Goal: Transaction & Acquisition: Subscribe to service/newsletter

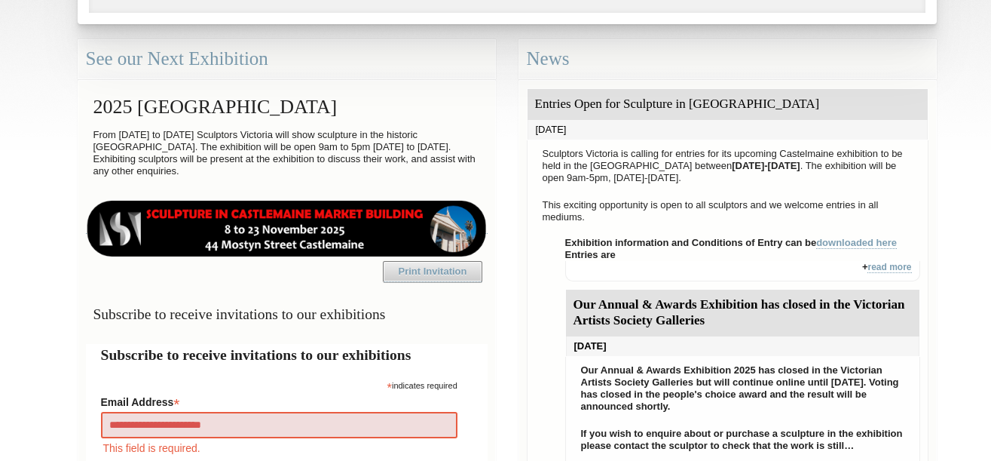
type input "**********"
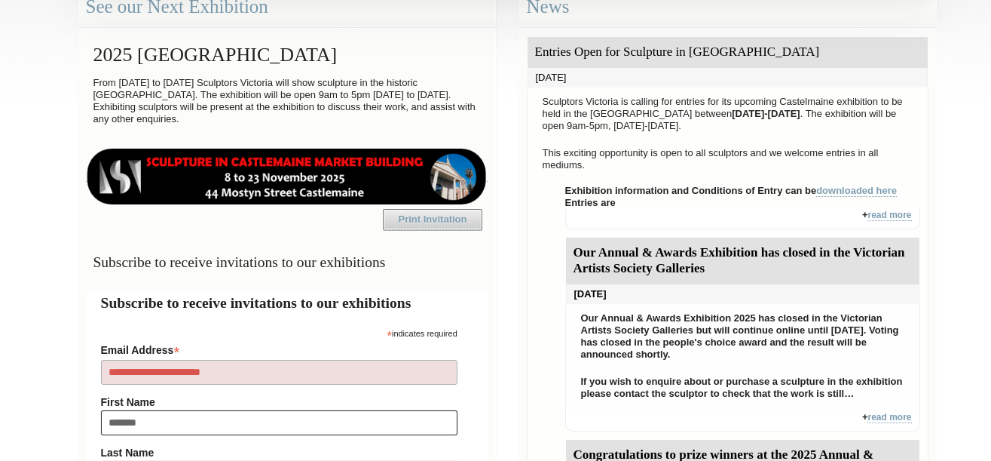
type input "********"
type input "*******"
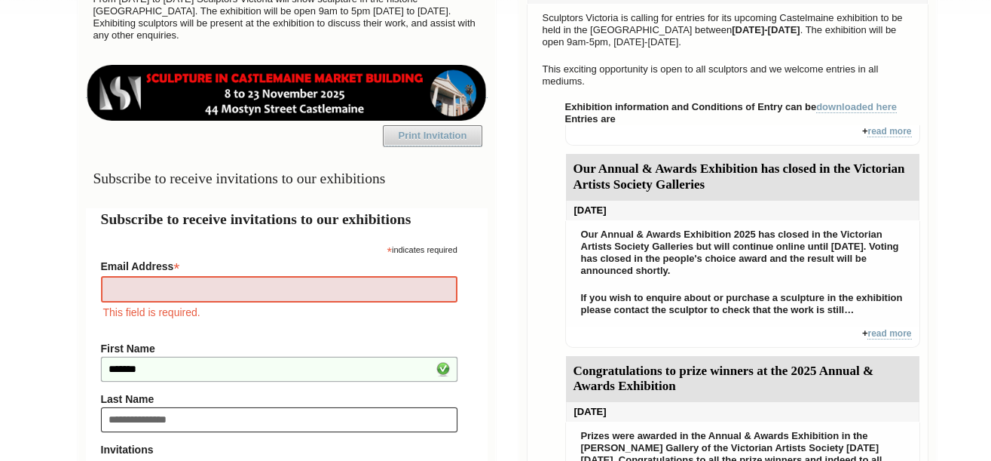
type input "**********"
